Goal: Check status: Check status

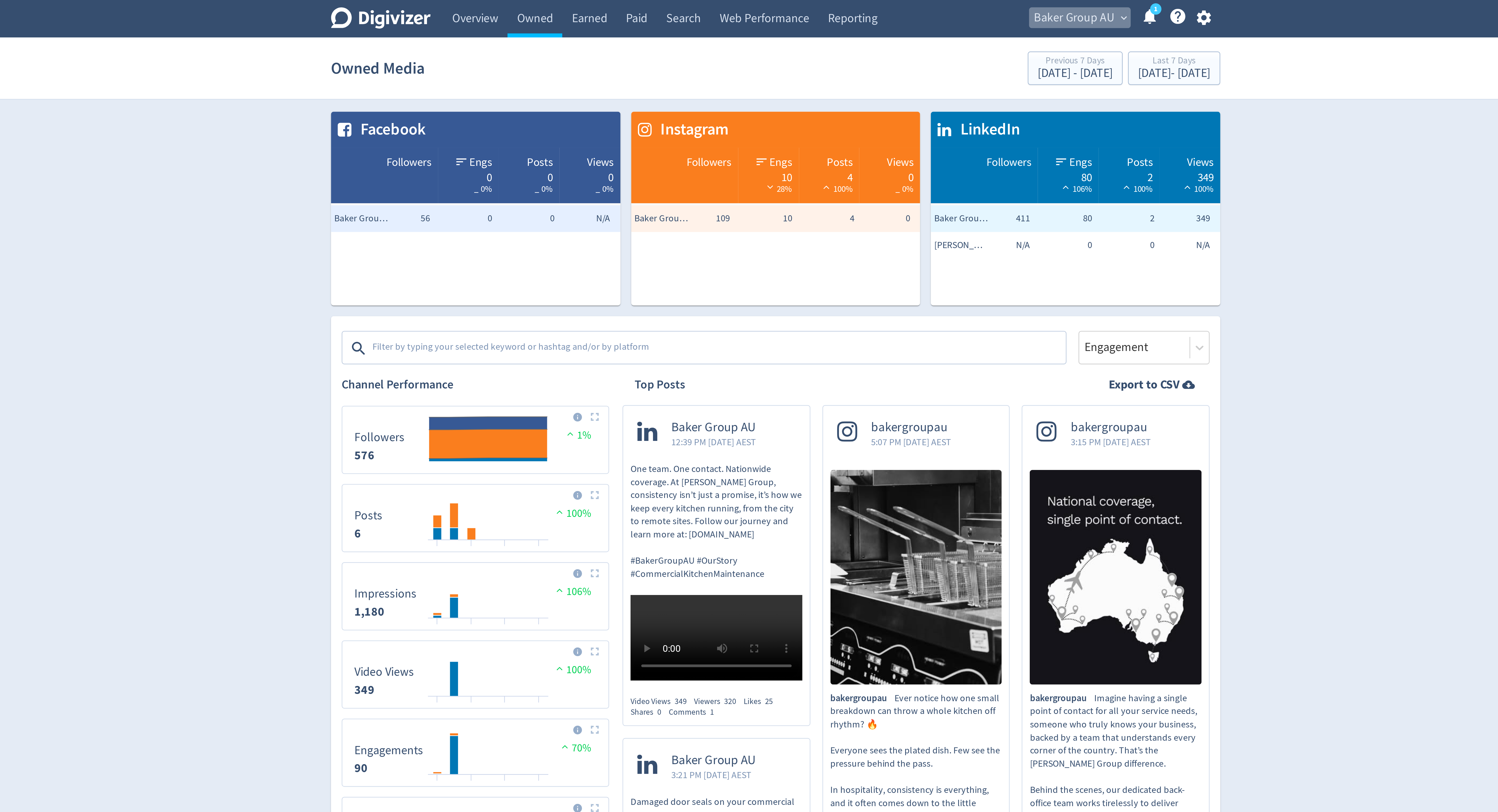
click at [864, 3] on span "Baker Group AU" at bounding box center [862, 7] width 31 height 8
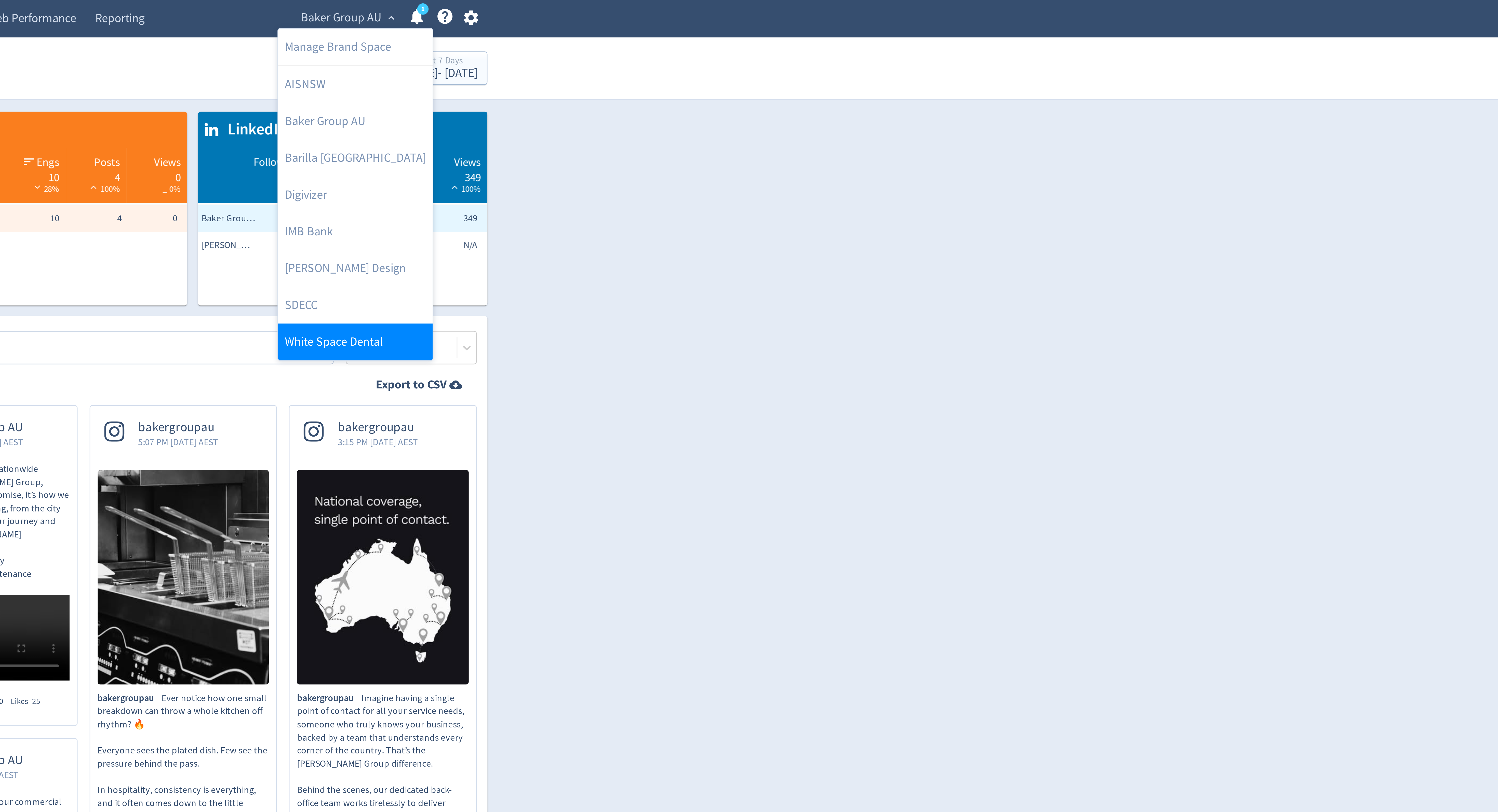
click at [848, 131] on link "White Space Dental" at bounding box center [868, 131] width 59 height 14
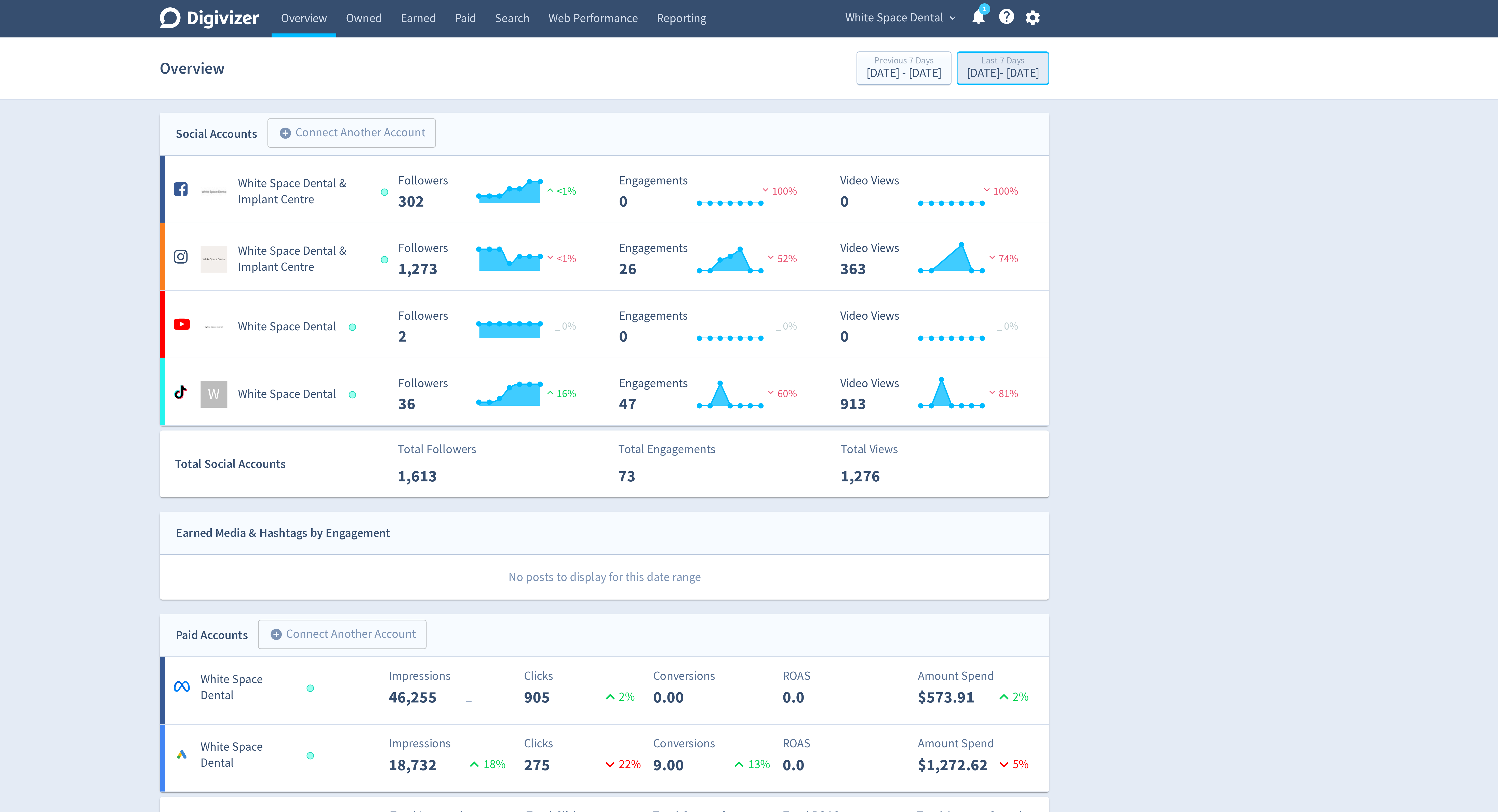
click at [887, 25] on div "Last 7 Days" at bounding box center [901, 23] width 28 height 4
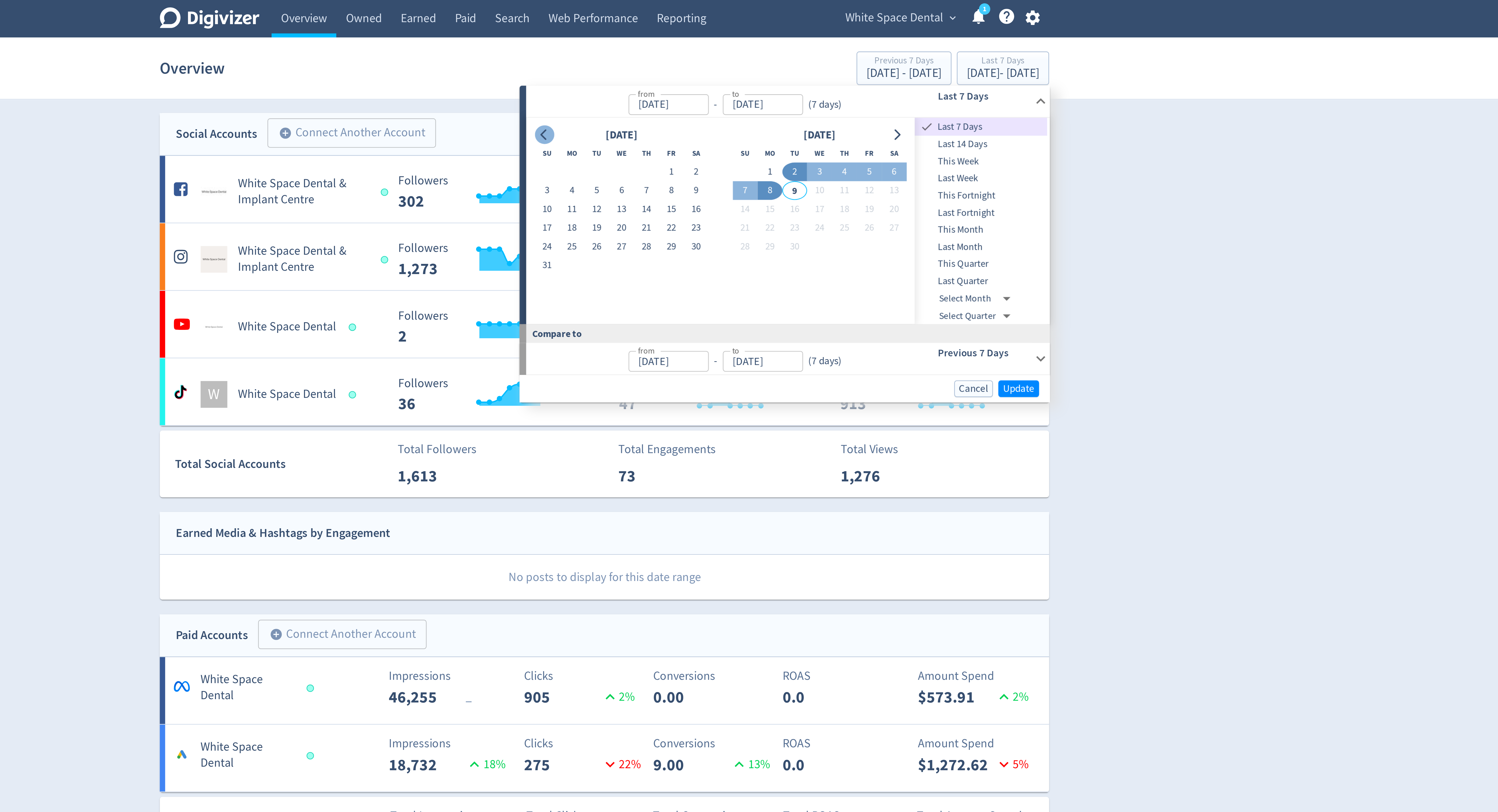
click at [727, 50] on icon "Go to previous month" at bounding box center [726, 51] width 4 height 4
click at [744, 66] on button "1" at bounding box center [746, 66] width 9 height 7
type input "[DATE]"
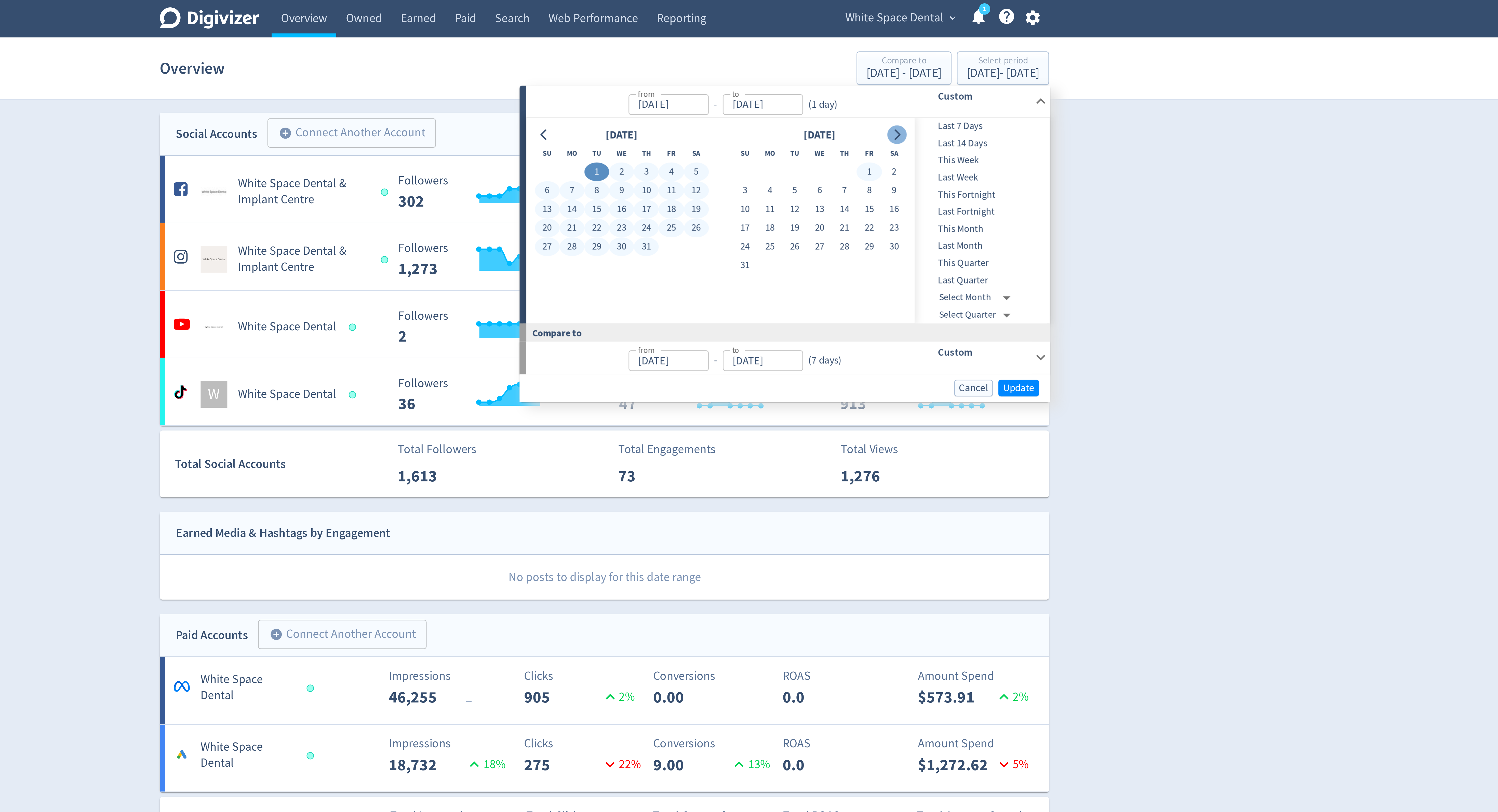
click at [861, 52] on icon "Go to next month" at bounding box center [860, 51] width 4 height 4
click at [812, 74] on button "8" at bounding box center [812, 73] width 9 height 7
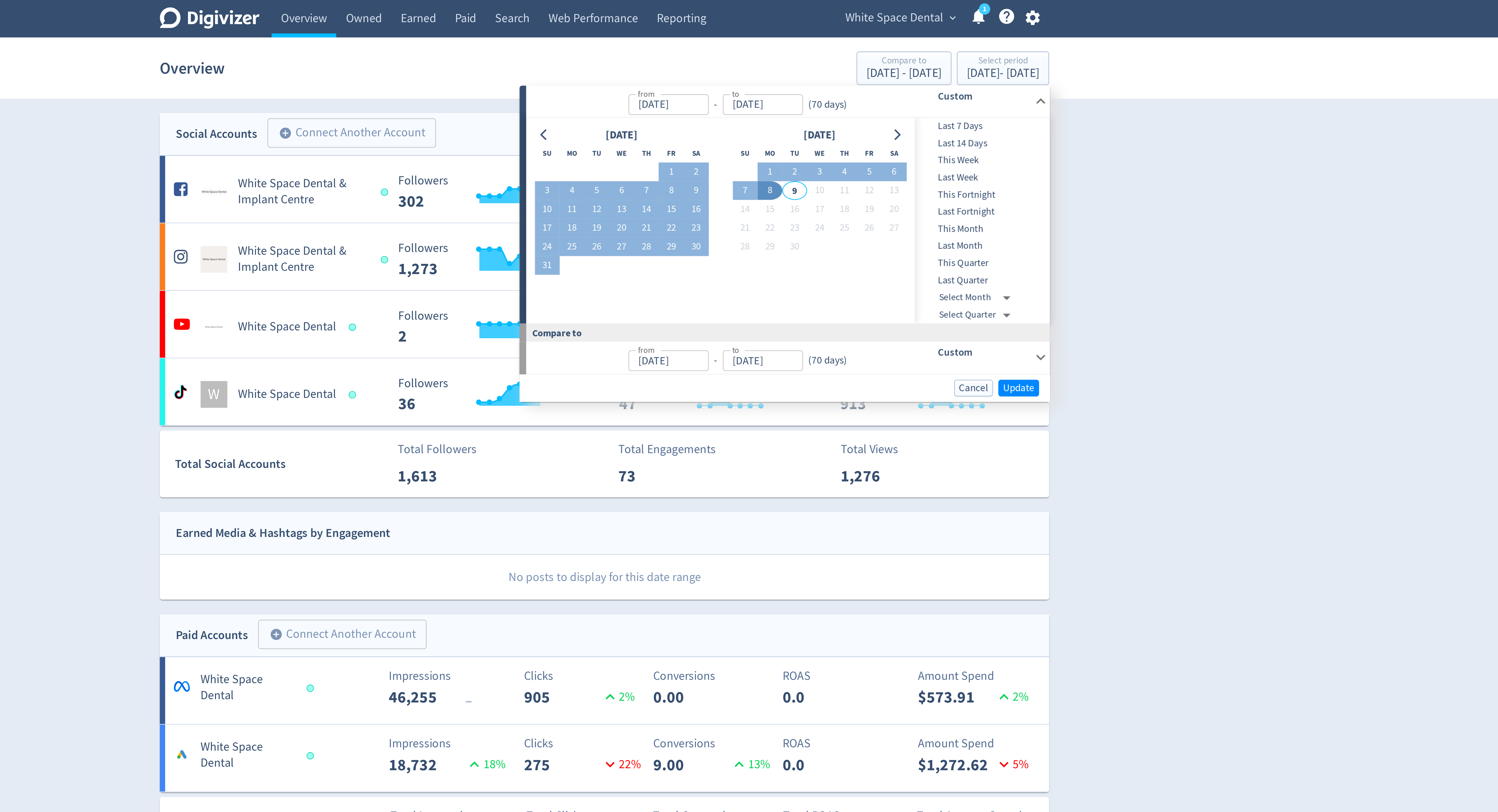
type input "[DATE]"
click at [901, 149] on span "Update" at bounding box center [907, 148] width 12 height 4
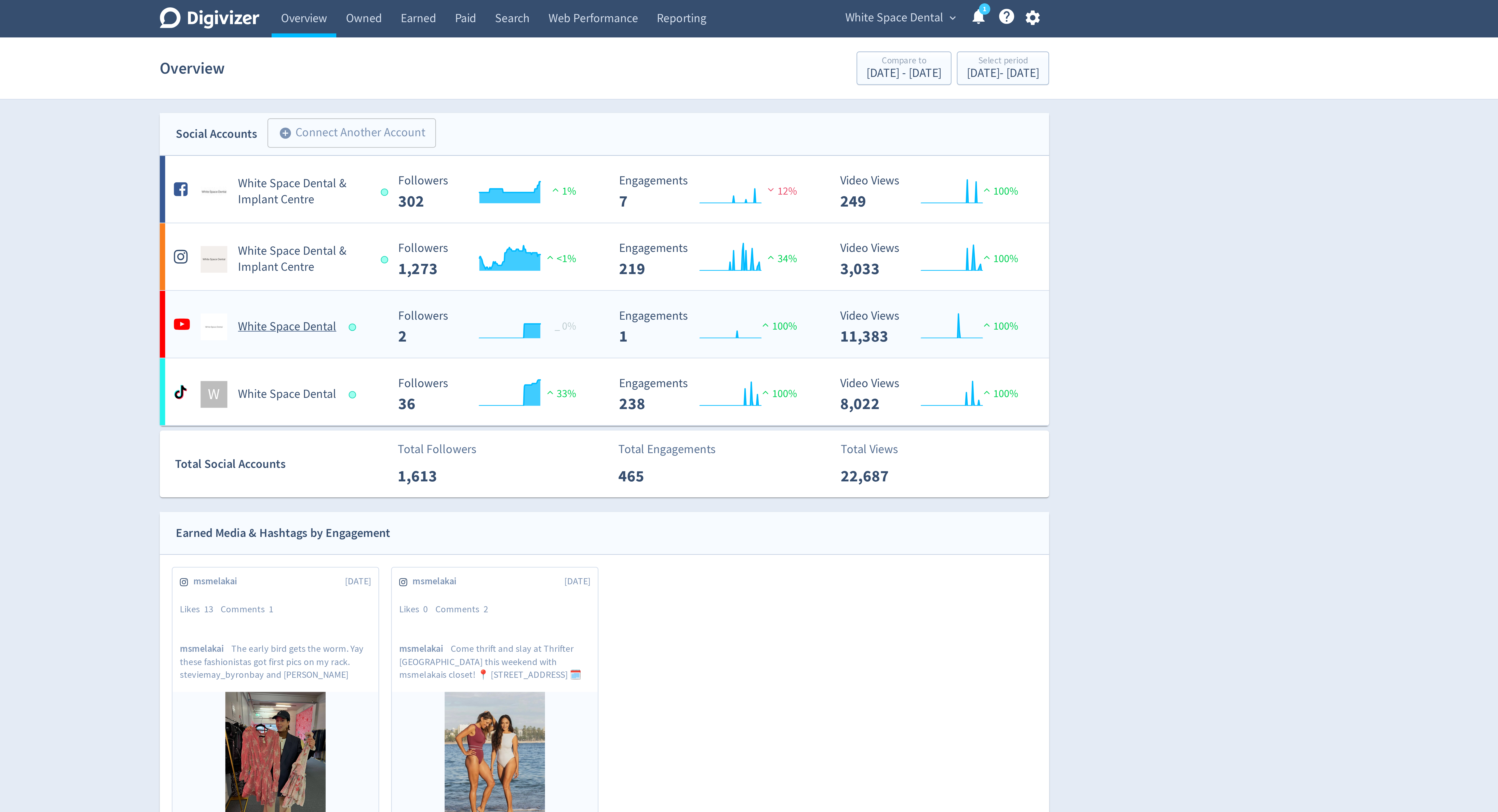
click at [628, 128] on h5 "White Space Dental" at bounding box center [628, 125] width 37 height 6
